Goal: Task Accomplishment & Management: Use online tool/utility

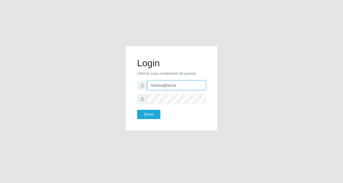
click at [180, 85] on input "heloisa@bessa" at bounding box center [176, 84] width 58 height 9
type input "h"
type input "anaPat@B9"
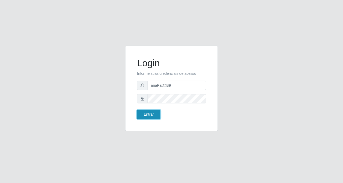
click at [156, 115] on button "Entrar" at bounding box center [148, 114] width 23 height 9
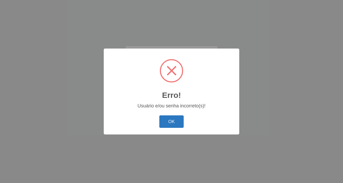
click at [171, 120] on button "OK" at bounding box center [171, 121] width 25 height 12
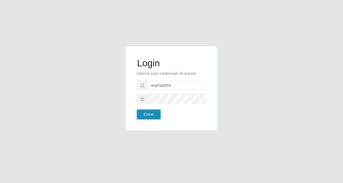
click at [156, 117] on button "Entrar" at bounding box center [148, 114] width 23 height 9
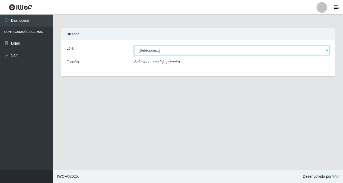
click at [326, 49] on select "[Selecione...] Bemais Supermercados - B9 Bessa" at bounding box center [231, 50] width 195 height 9
select select "410"
click at [134, 46] on select "[Selecione...] Bemais Supermercados - B9 Bessa" at bounding box center [231, 50] width 195 height 9
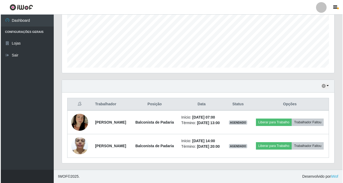
scroll to position [141, 0]
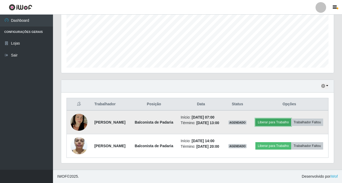
click at [291, 118] on button "Liberar para Trabalho" at bounding box center [273, 121] width 36 height 7
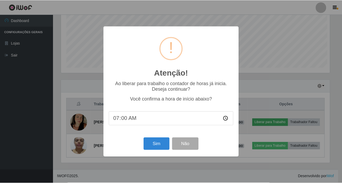
scroll to position [110, 270]
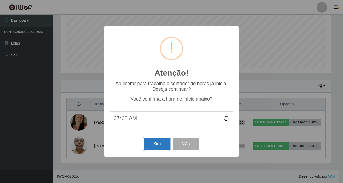
click at [157, 146] on button "Sim" at bounding box center [157, 143] width 26 height 12
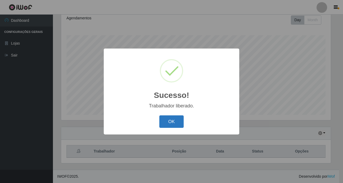
click at [168, 118] on button "OK" at bounding box center [171, 121] width 25 height 12
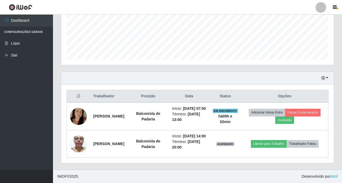
scroll to position [141, 0]
